Goal: Navigation & Orientation: Find specific page/section

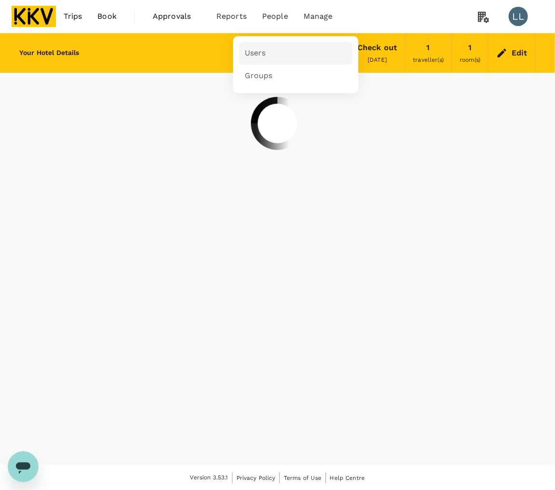
click at [252, 48] on span "Users" at bounding box center [255, 53] width 21 height 11
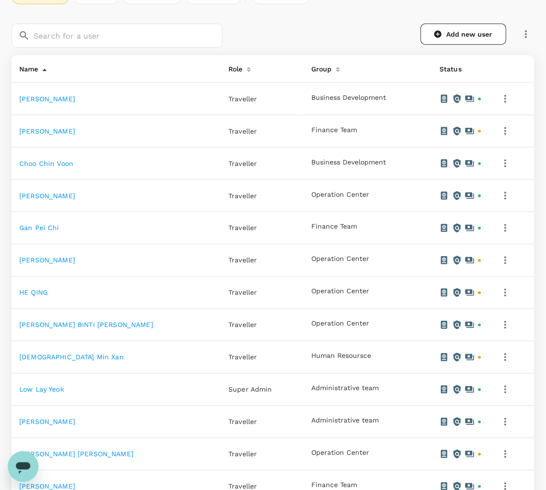
scroll to position [181, 0]
